Goal: Information Seeking & Learning: Learn about a topic

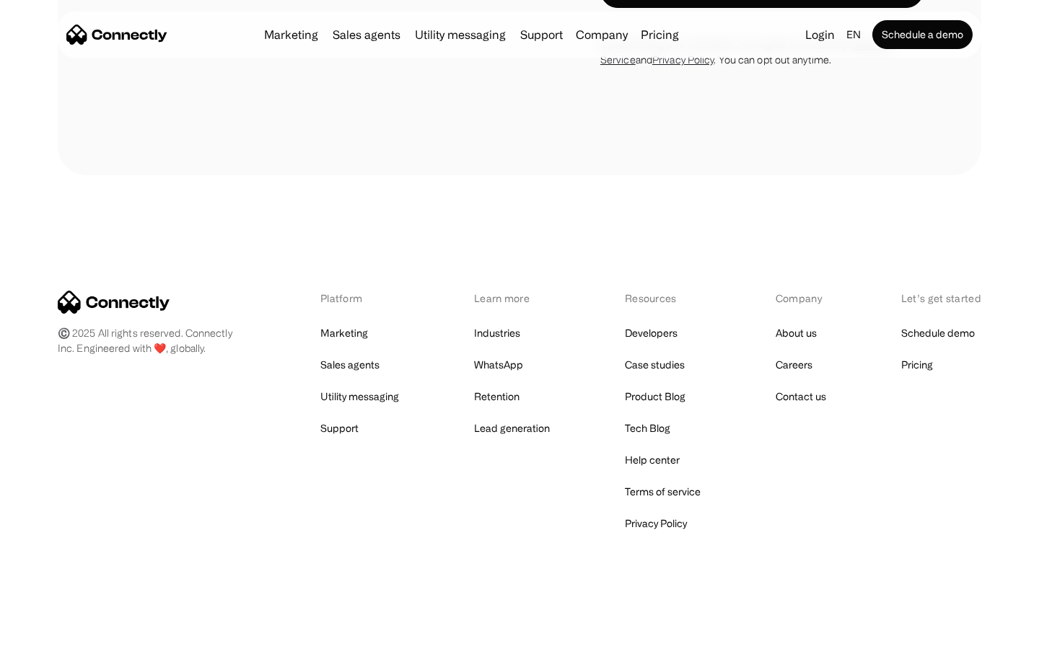
scroll to position [2114, 0]
